Goal: Communication & Community: Answer question/provide support

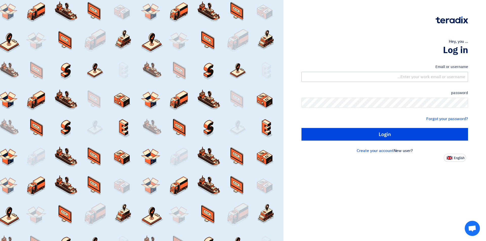
click at [358, 78] on input "text" at bounding box center [384, 77] width 166 height 10
type input "[EMAIL_ADDRESS][DOMAIN_NAME]"
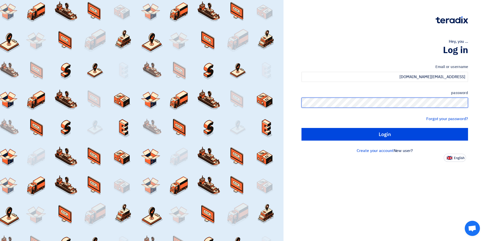
click at [301, 128] on input "Login" at bounding box center [384, 134] width 166 height 13
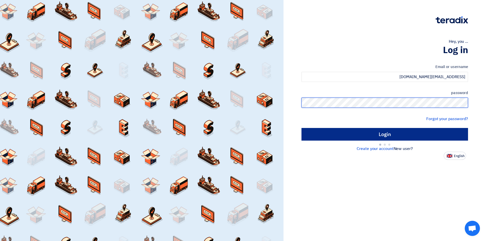
type input "Sign in"
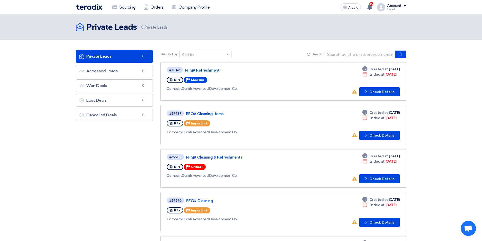
click at [202, 70] on font "RFQ# Refreshment" at bounding box center [202, 70] width 34 height 5
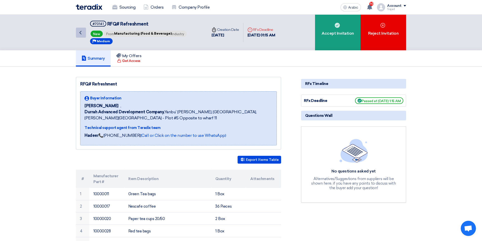
click at [82, 34] on icon "Back" at bounding box center [80, 33] width 6 height 6
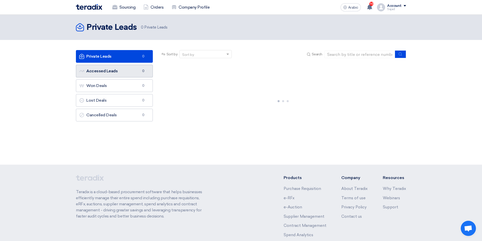
click at [112, 69] on font "Accessed Leads" at bounding box center [101, 71] width 31 height 5
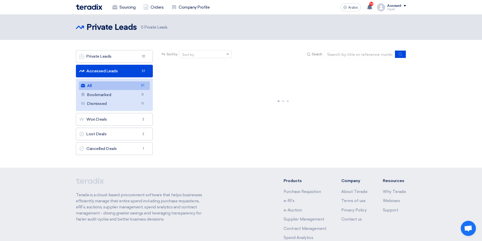
click at [119, 85] on link "All All 51" at bounding box center [114, 85] width 71 height 9
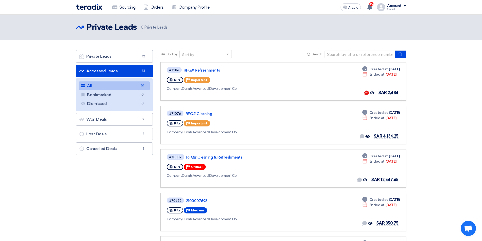
click at [184, 55] on font "Sort by" at bounding box center [188, 55] width 12 height 4
click at [250, 55] on div "Sort by Sort by Search" at bounding box center [283, 56] width 246 height 12
click at [109, 57] on font "Private Leads" at bounding box center [98, 56] width 25 height 5
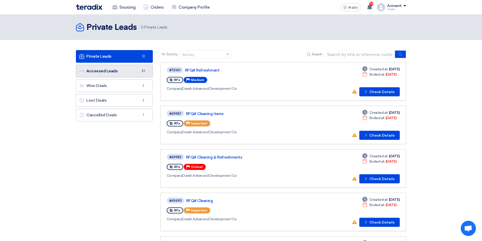
click at [117, 68] on link "Accessed Leads Accessed Leads 51" at bounding box center [114, 71] width 77 height 13
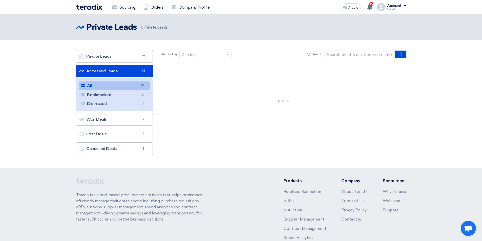
click at [120, 88] on link "All All 51" at bounding box center [114, 85] width 71 height 9
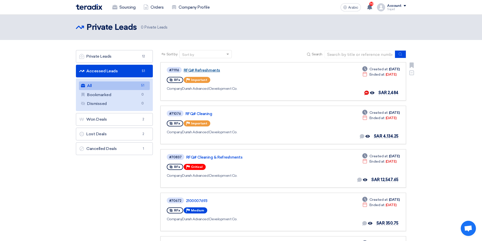
click at [197, 70] on font "RFQ# Refreshments" at bounding box center [202, 70] width 36 height 5
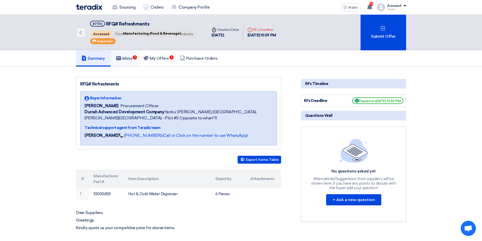
click at [133, 59] on font "Inbox" at bounding box center [127, 58] width 10 height 5
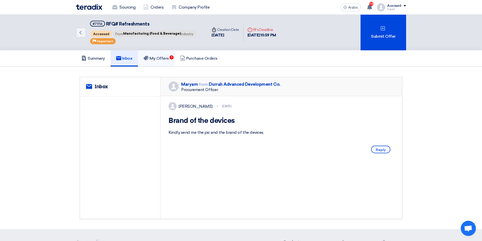
click at [164, 59] on font "My Offers" at bounding box center [159, 58] width 19 height 5
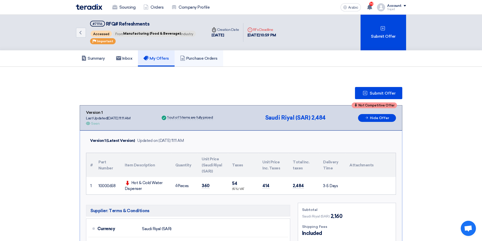
click at [197, 59] on font "Purchase Orders" at bounding box center [201, 58] width 31 height 5
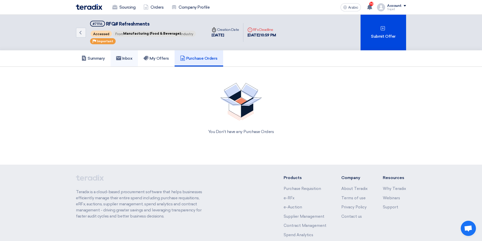
click at [131, 60] on font "Inbox" at bounding box center [127, 58] width 10 height 5
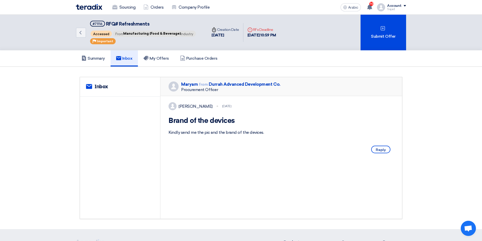
click at [379, 152] on font "Reply" at bounding box center [381, 149] width 10 height 4
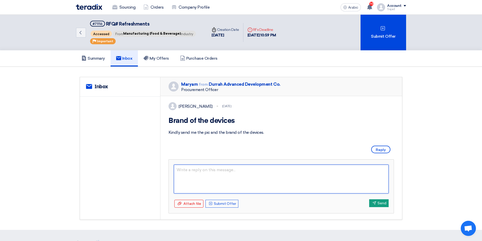
click at [185, 177] on textarea at bounding box center [281, 179] width 215 height 29
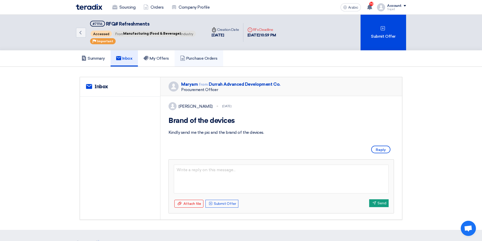
click at [185, 57] on use at bounding box center [182, 58] width 5 height 5
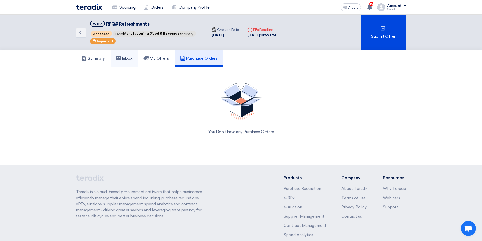
click at [129, 59] on font "Inbox" at bounding box center [127, 58] width 10 height 5
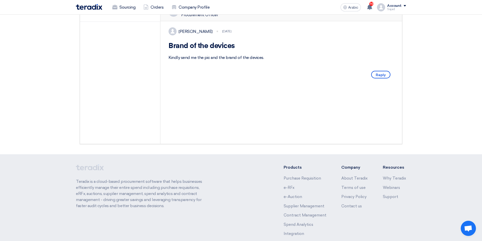
scroll to position [76, 0]
click at [378, 76] on font "Reply" at bounding box center [381, 74] width 10 height 4
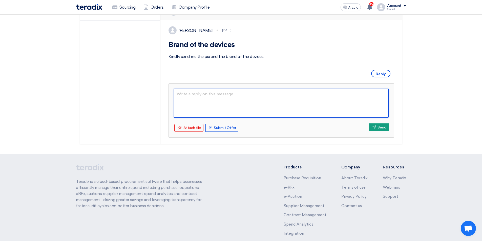
click at [182, 103] on textarea at bounding box center [281, 103] width 215 height 29
type textarea "g"
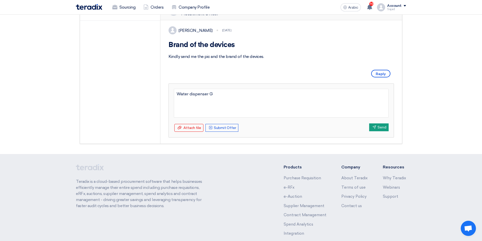
type textarea "Water dispenser GW"
type textarea "Water dispenser GWD8326 GEEPA"
type textarea "Water dispenser GWD8326 GEEPAS"
click at [191, 130] on font "Attach file" at bounding box center [192, 128] width 18 height 4
click at [0, 0] on input "Attach file Attach file" at bounding box center [0, 0] width 0 height 0
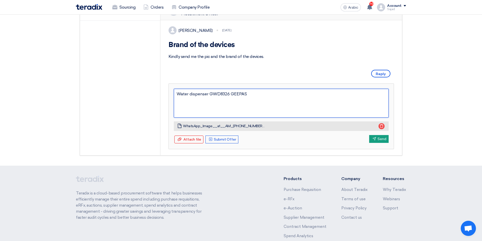
click at [260, 100] on textarea "Water dispenser GWD8326 GEEPAS" at bounding box center [281, 103] width 215 height 29
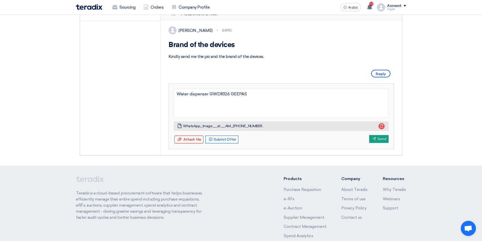
click at [249, 128] on font "WhatsApp_Image__at__AM_[PHONE_NUMBER].jpeg" at bounding box center [227, 126] width 88 height 4
click at [210, 128] on font "WhatsApp_Image__at__AM_[PHONE_NUMBER].jpeg" at bounding box center [227, 126] width 88 height 4
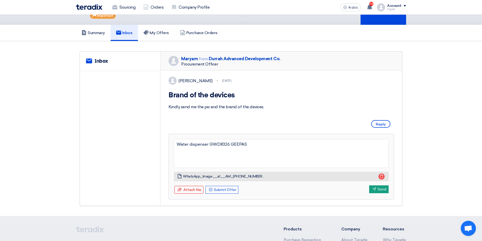
scroll to position [25, 0]
click at [119, 94] on div "service Inbox" at bounding box center [120, 129] width 80 height 154
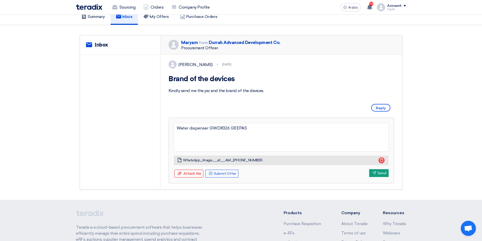
scroll to position [51, 0]
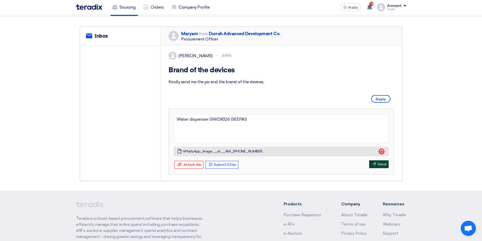
click at [381, 167] on font "Send" at bounding box center [381, 164] width 9 height 4
